Goal: Information Seeking & Learning: Learn about a topic

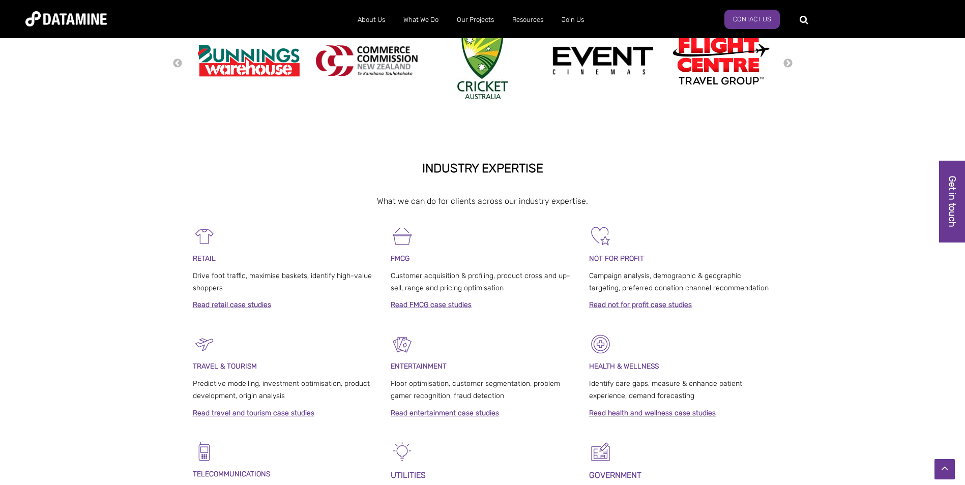
scroll to position [203, 0]
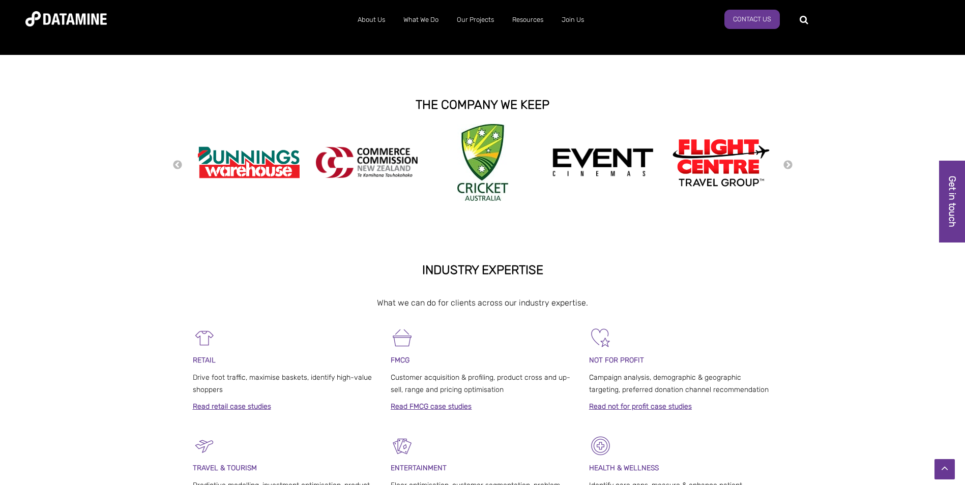
click at [784, 172] on div "Previous Next" at bounding box center [482, 164] width 621 height 81
click at [794, 163] on div "Previous Next" at bounding box center [482, 164] width 965 height 81
click at [785, 162] on button "Next" at bounding box center [788, 165] width 10 height 11
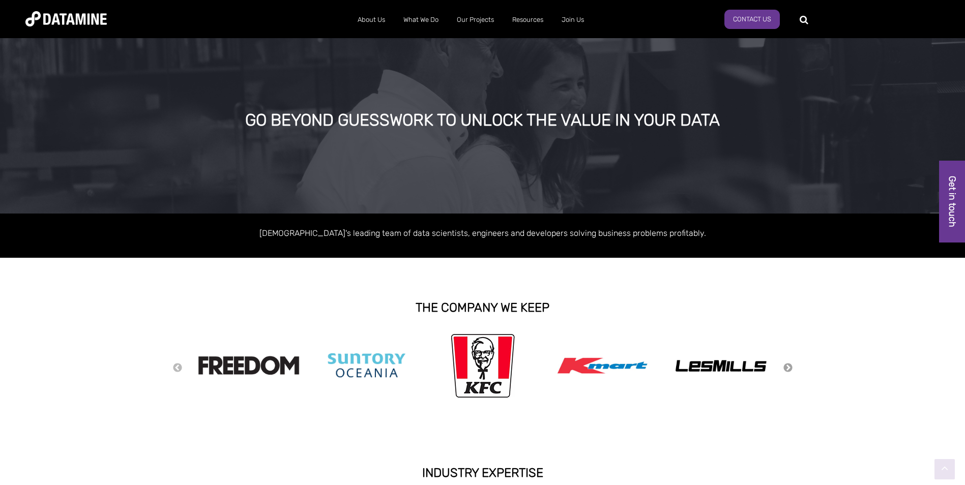
scroll to position [0, 0]
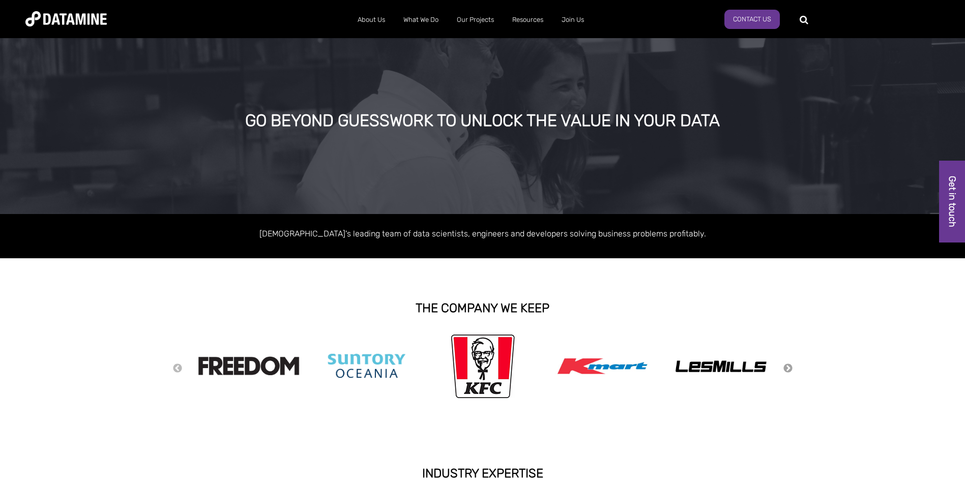
click at [787, 366] on button "Next" at bounding box center [788, 368] width 10 height 11
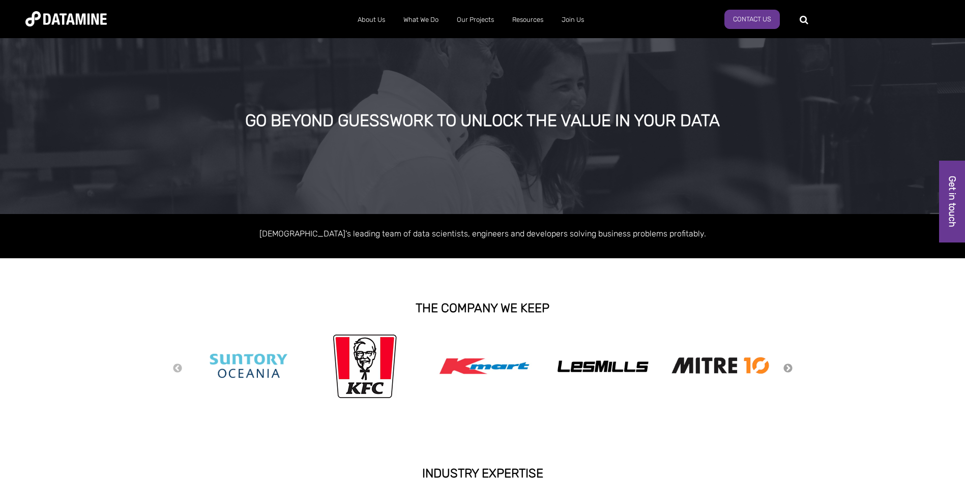
click at [787, 367] on button "Next" at bounding box center [788, 368] width 10 height 11
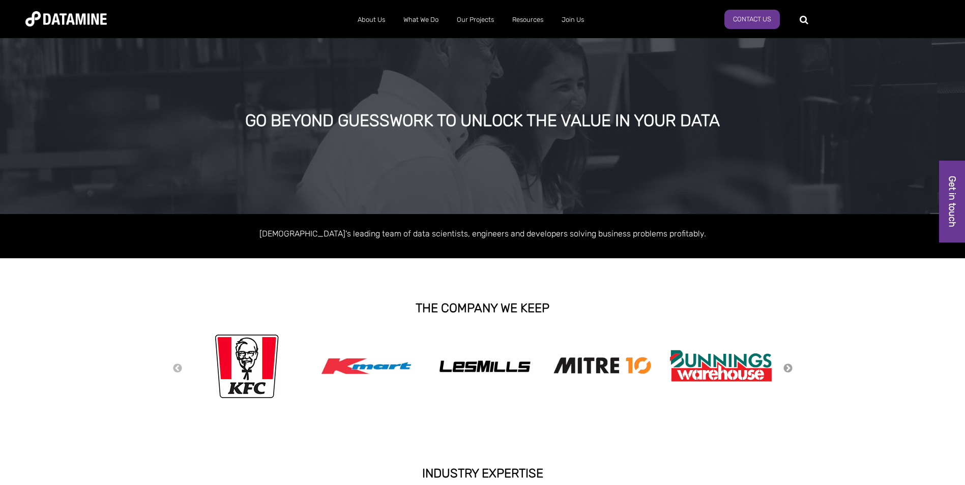
click at [787, 367] on button "Next" at bounding box center [788, 368] width 10 height 11
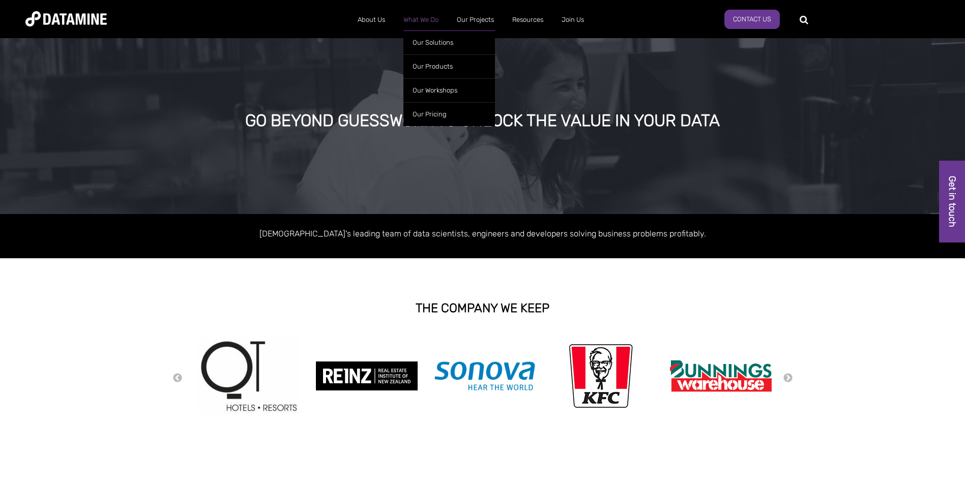
click at [423, 20] on link "What We Do" at bounding box center [420, 20] width 53 height 26
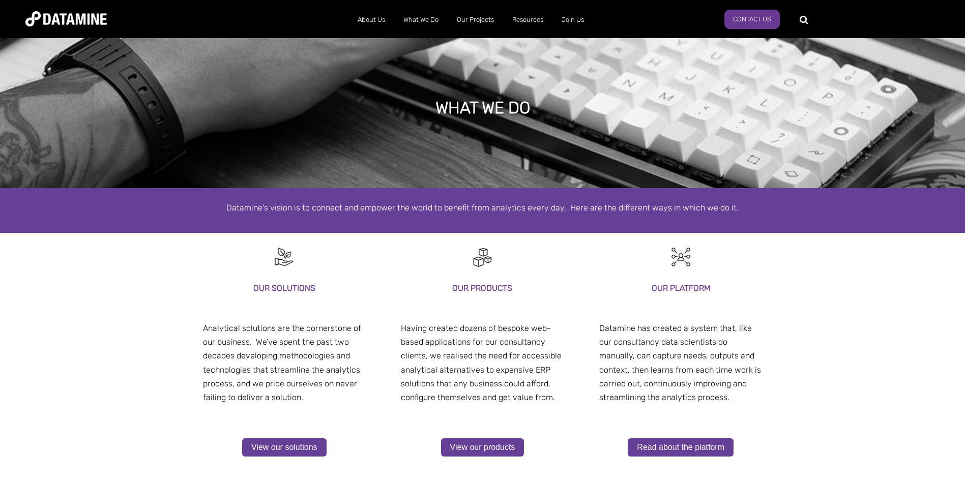
click at [81, 21] on img at bounding box center [65, 18] width 81 height 15
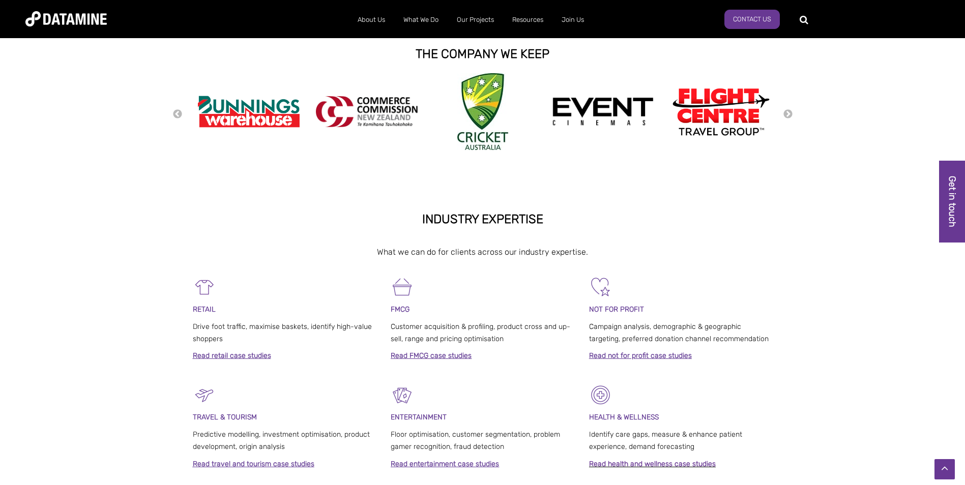
scroll to position [153, 0]
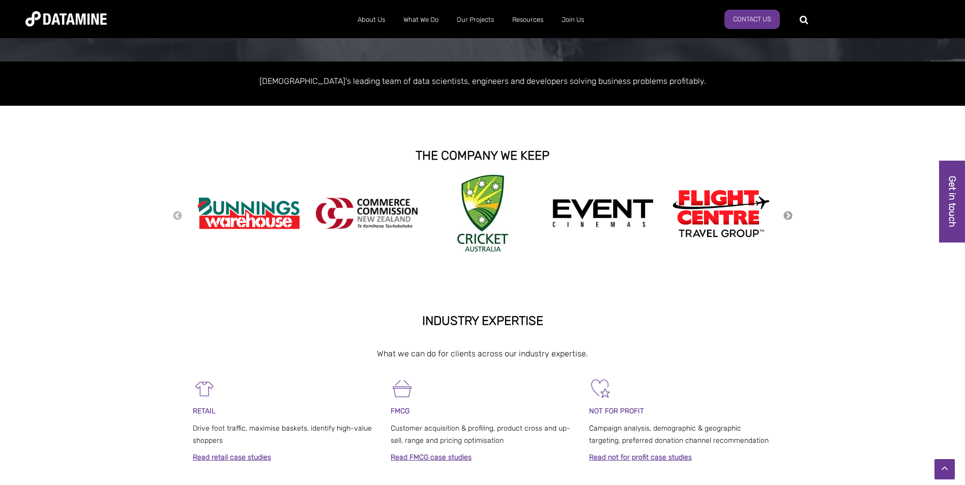
click at [785, 217] on button "Next" at bounding box center [788, 216] width 10 height 11
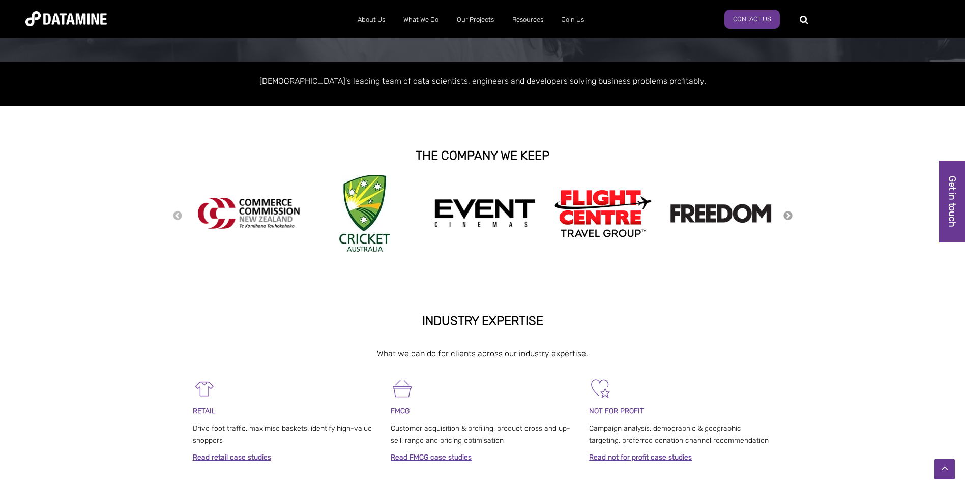
click at [785, 217] on button "Next" at bounding box center [788, 216] width 10 height 11
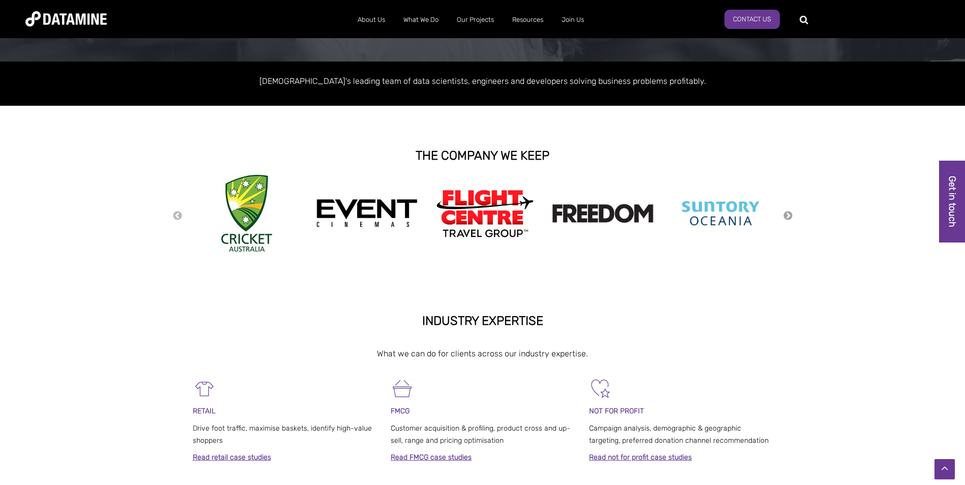
click at [785, 217] on button "Next" at bounding box center [788, 216] width 10 height 11
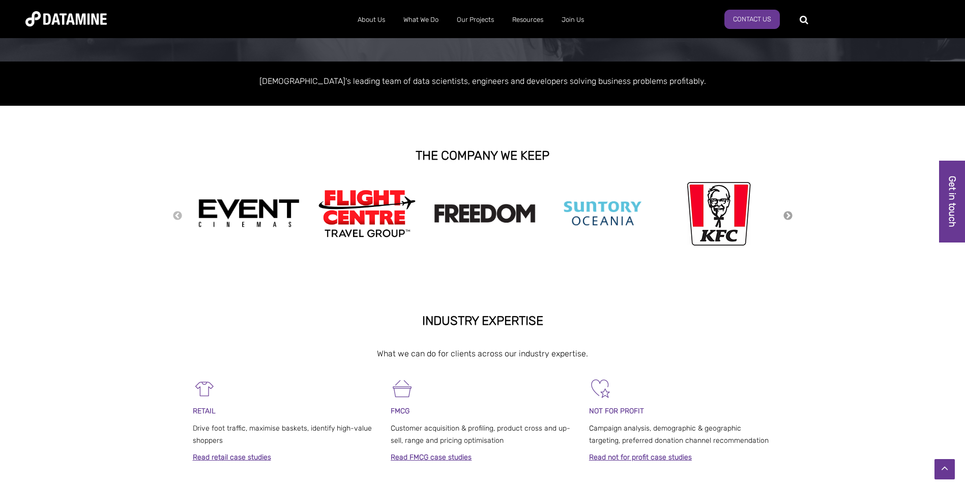
click at [785, 217] on button "Next" at bounding box center [788, 216] width 10 height 11
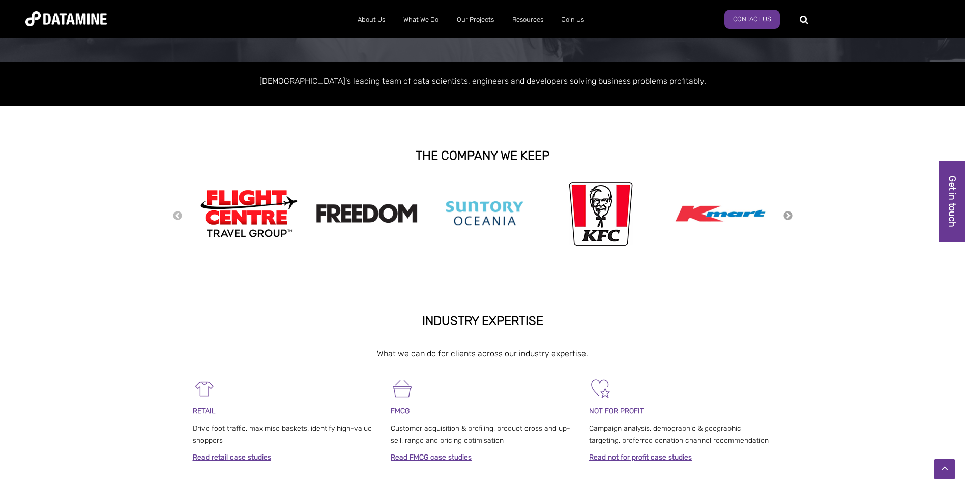
click at [785, 217] on button "Next" at bounding box center [788, 216] width 10 height 11
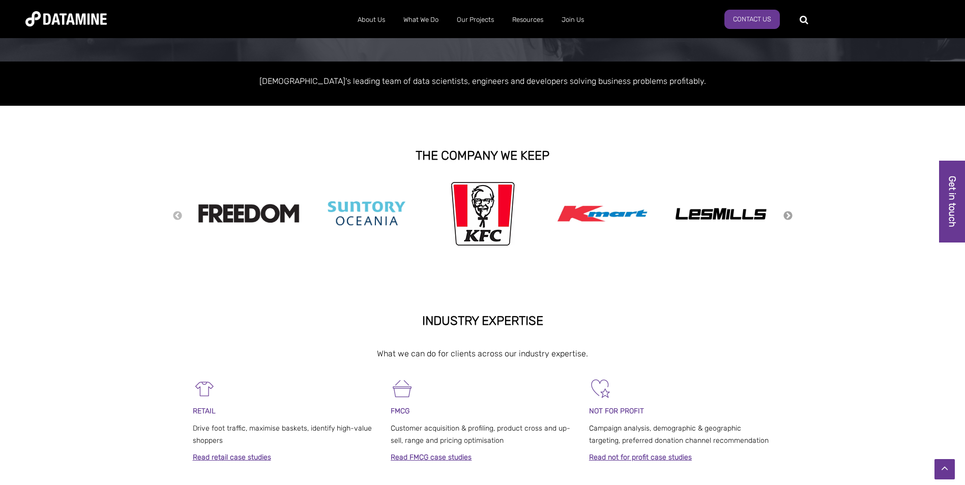
click at [785, 217] on button "Next" at bounding box center [788, 216] width 10 height 11
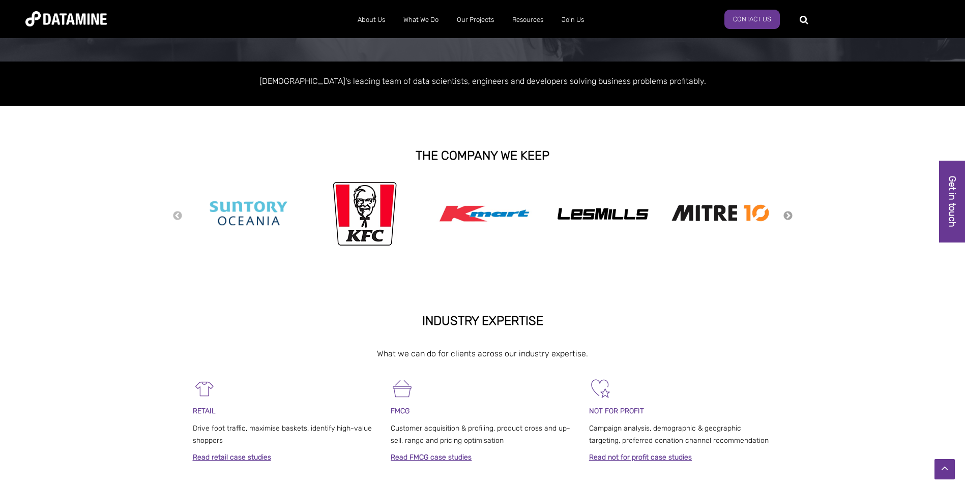
click at [785, 217] on button "Next" at bounding box center [788, 216] width 10 height 11
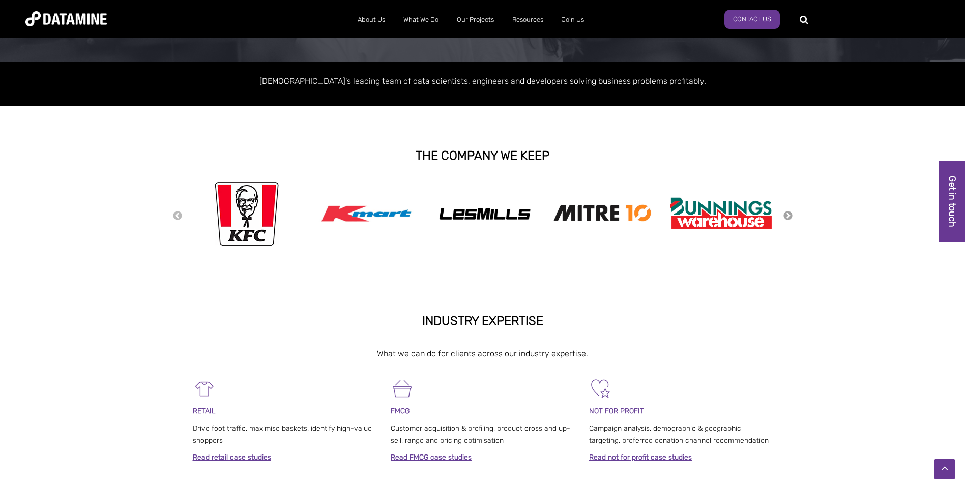
click at [785, 217] on button "Next" at bounding box center [788, 216] width 10 height 11
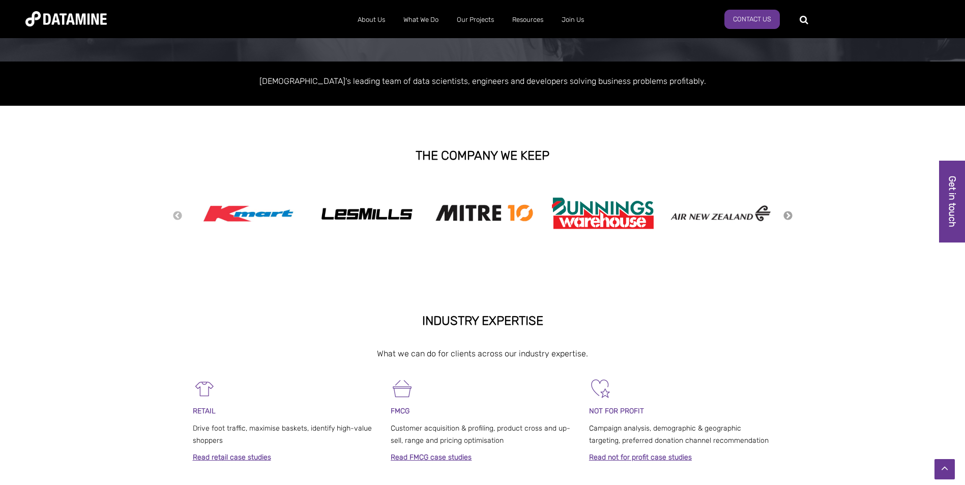
click at [785, 217] on button "Next" at bounding box center [788, 216] width 10 height 11
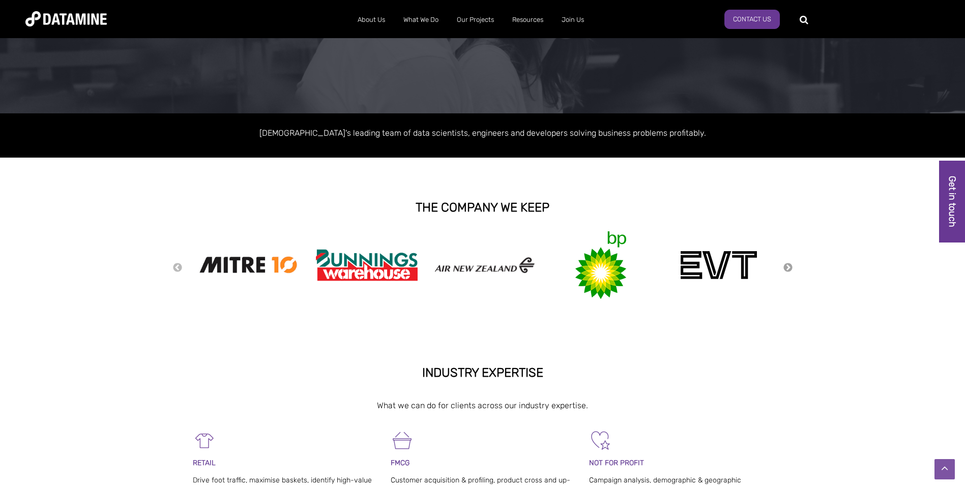
scroll to position [0, 0]
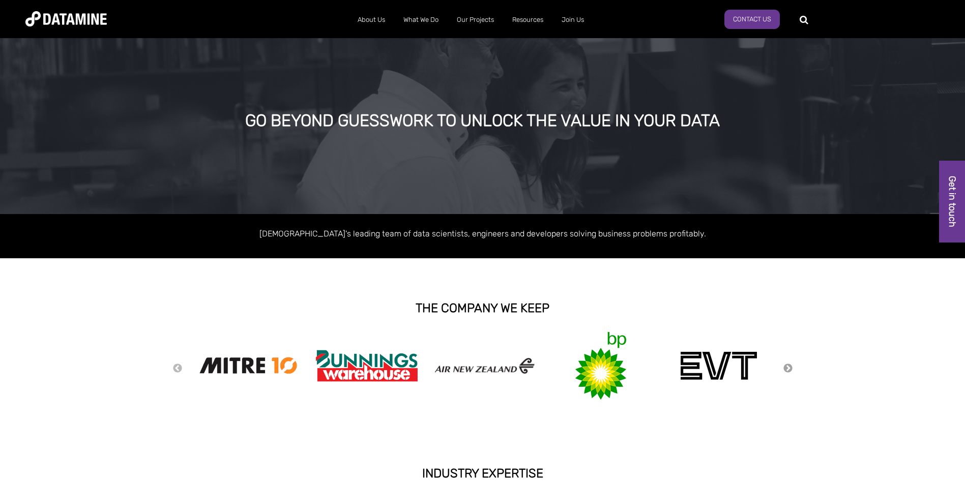
click at [789, 365] on button "Next" at bounding box center [788, 368] width 10 height 11
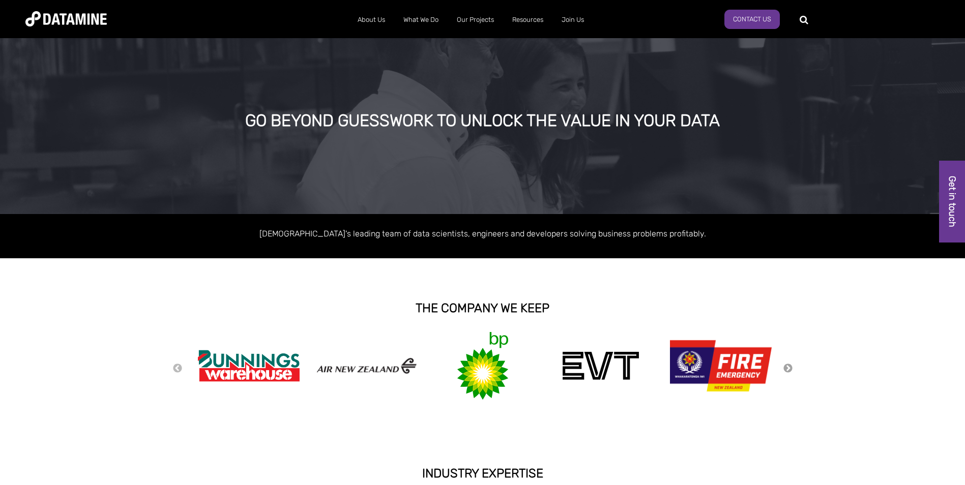
click at [788, 369] on button "Next" at bounding box center [788, 368] width 10 height 11
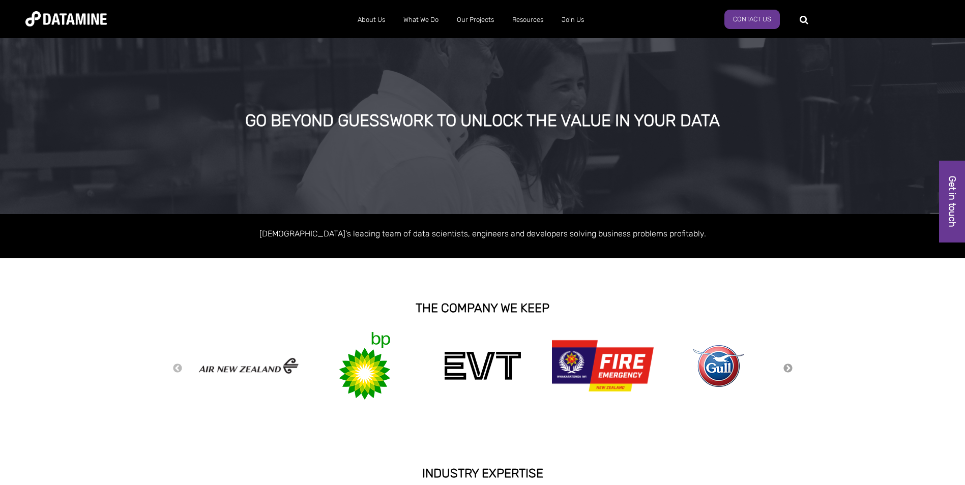
click at [788, 369] on button "Next" at bounding box center [788, 368] width 10 height 11
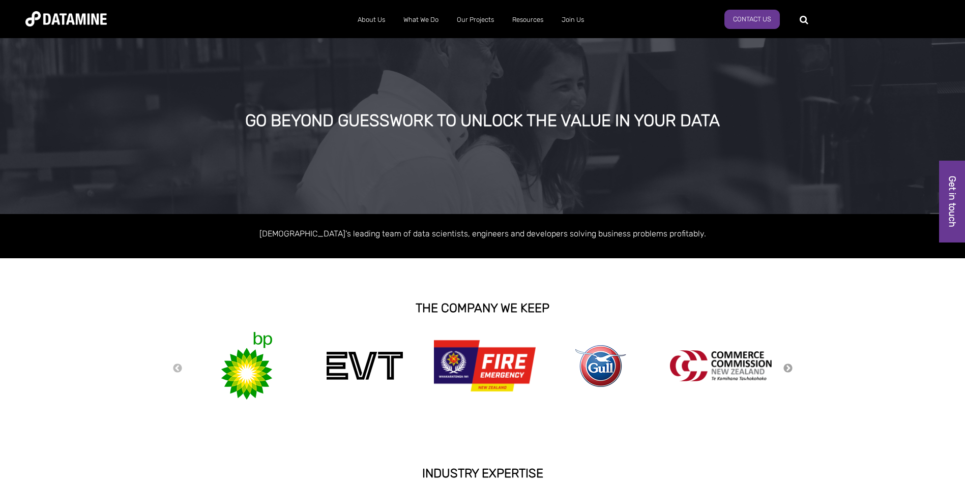
click at [788, 369] on button "Next" at bounding box center [788, 368] width 10 height 11
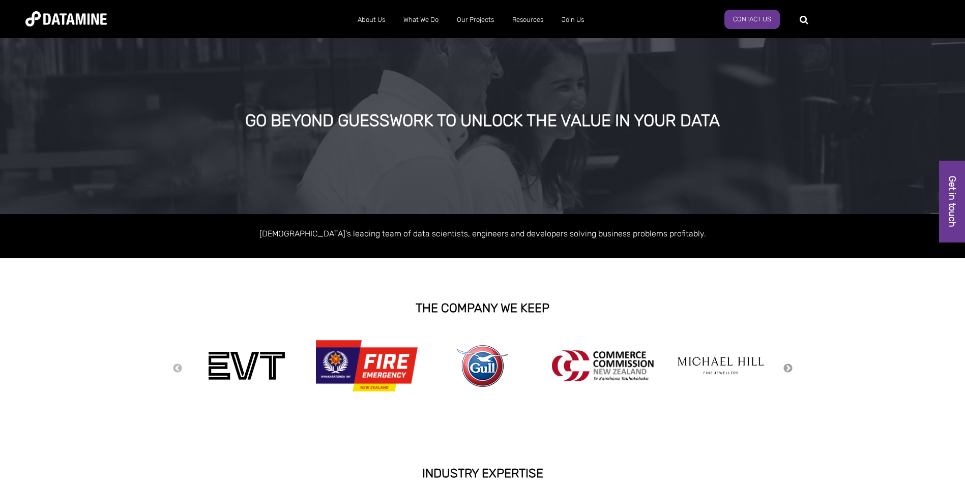
click at [788, 369] on button "Next" at bounding box center [788, 368] width 10 height 11
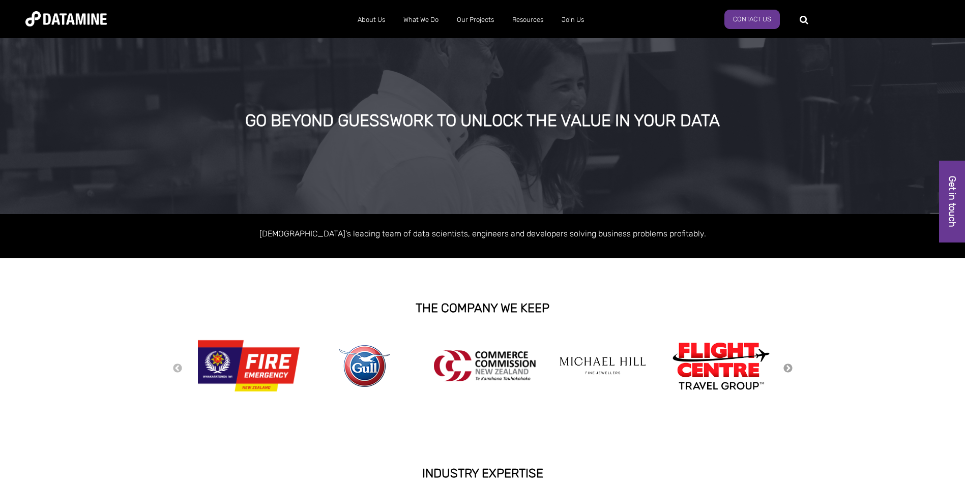
scroll to position [51, 0]
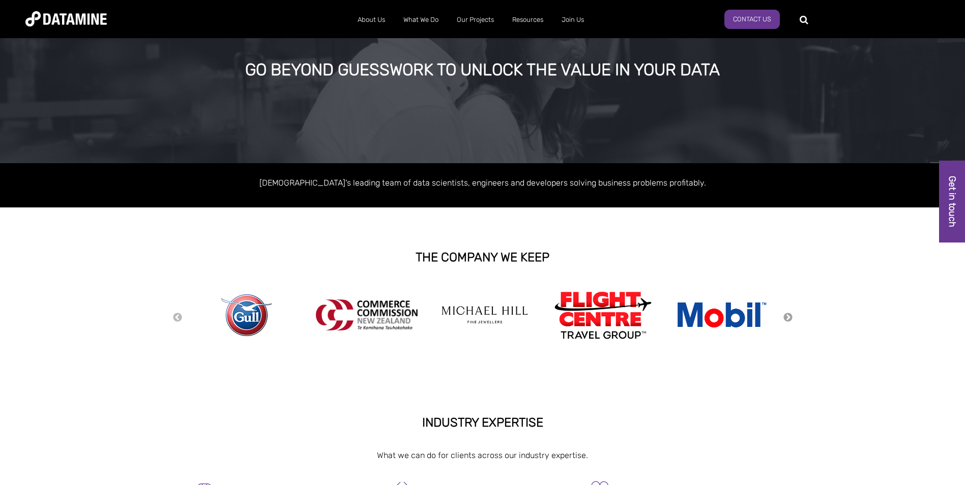
click at [788, 317] on button "Next" at bounding box center [788, 317] width 10 height 11
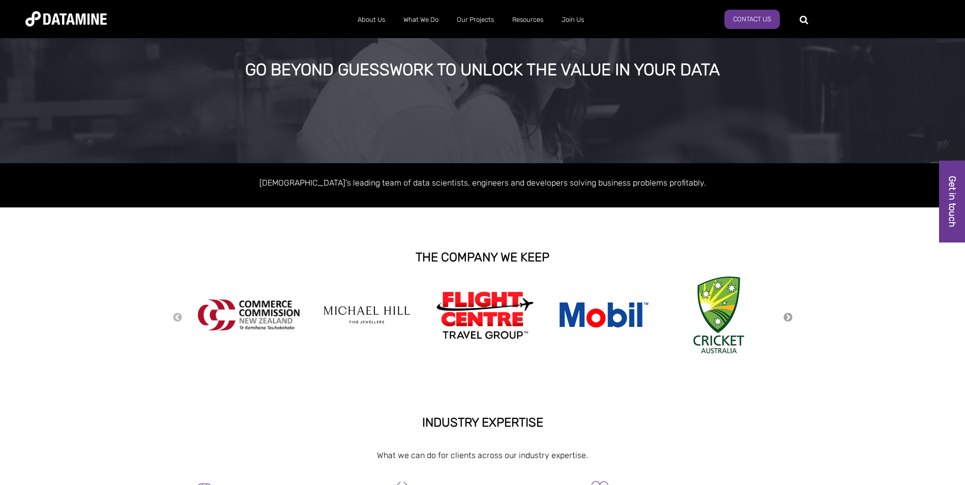
click at [788, 317] on button "Next" at bounding box center [788, 317] width 10 height 11
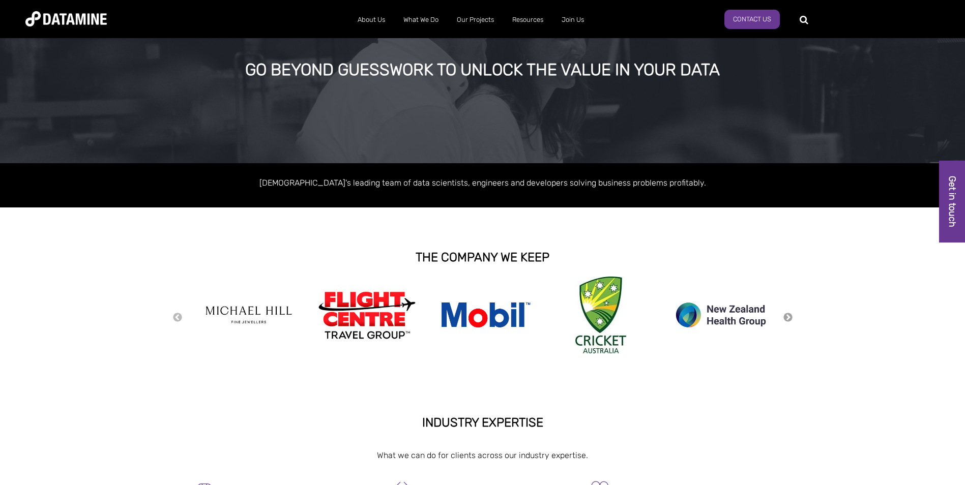
click at [788, 317] on button "Next" at bounding box center [788, 317] width 10 height 11
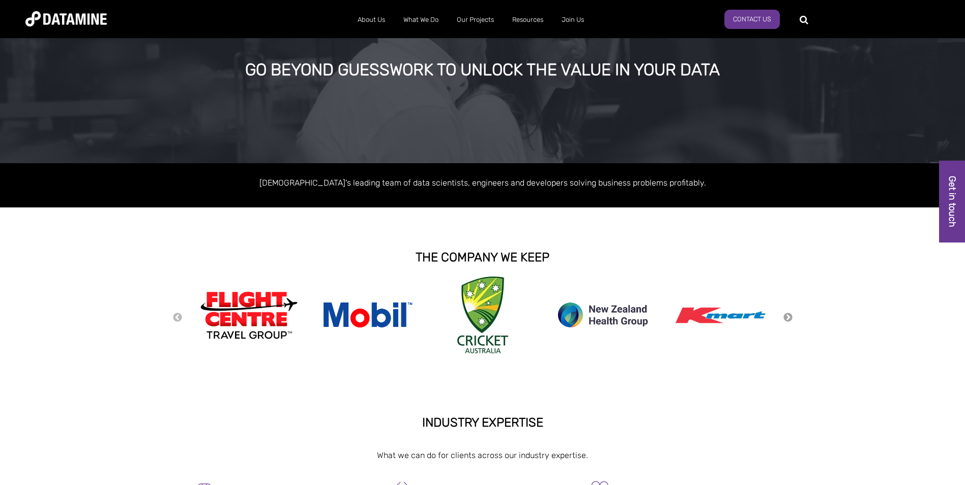
click at [788, 317] on button "Next" at bounding box center [788, 317] width 10 height 11
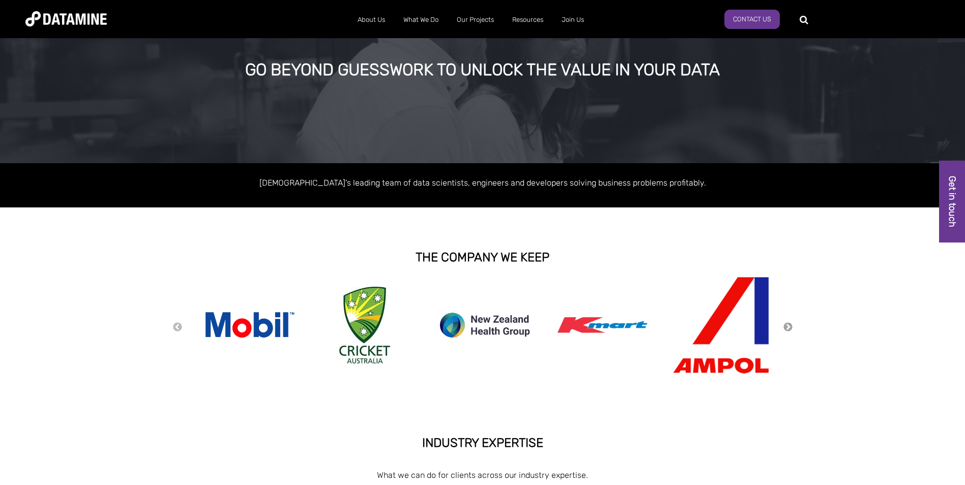
click at [790, 329] on button "Next" at bounding box center [788, 327] width 10 height 11
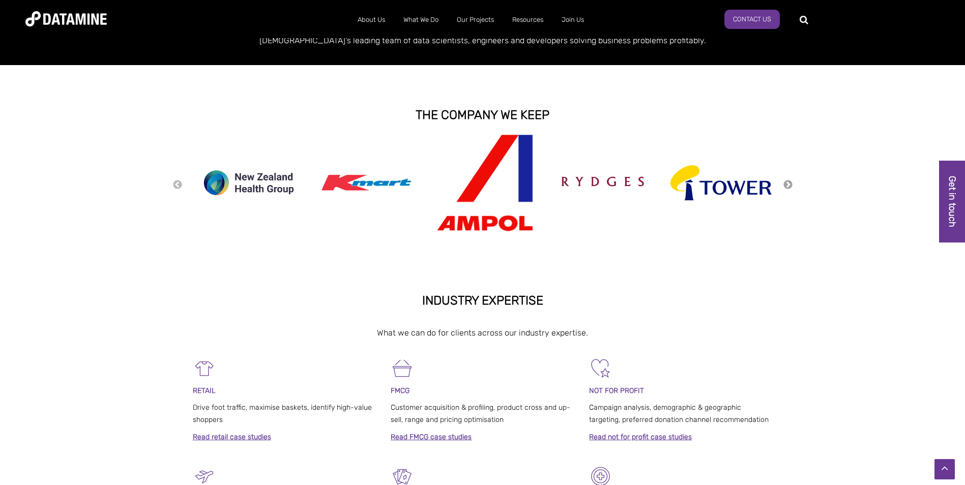
scroll to position [0, 0]
